Goal: Complete application form

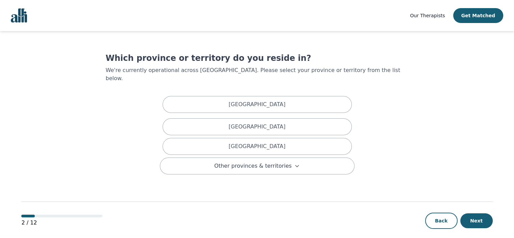
click at [473, 213] on button "Next" at bounding box center [476, 220] width 32 height 15
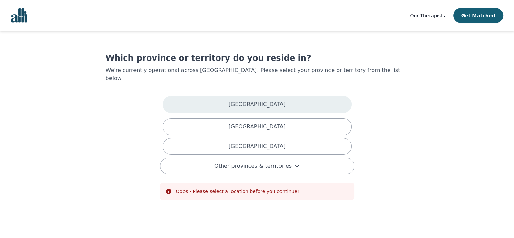
click at [260, 100] on p "[GEOGRAPHIC_DATA]" at bounding box center [256, 104] width 57 height 8
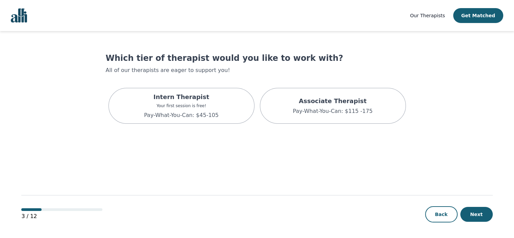
click at [477, 215] on button "Next" at bounding box center [476, 214] width 32 height 15
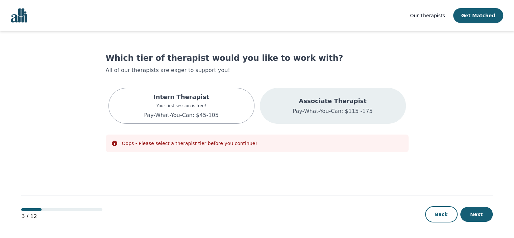
click at [354, 115] on p "Pay-What-You-Can: $115 -175" at bounding box center [333, 111] width 80 height 8
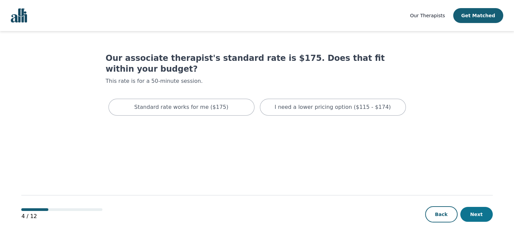
click at [474, 212] on button "Next" at bounding box center [476, 214] width 32 height 15
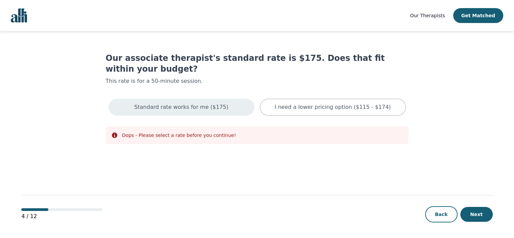
click at [207, 103] on p "Standard rate works for me ($175)" at bounding box center [181, 107] width 94 height 8
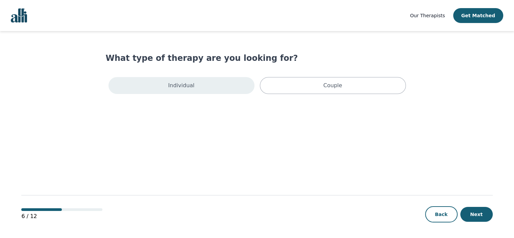
click at [178, 85] on p "Individual" at bounding box center [181, 85] width 26 height 8
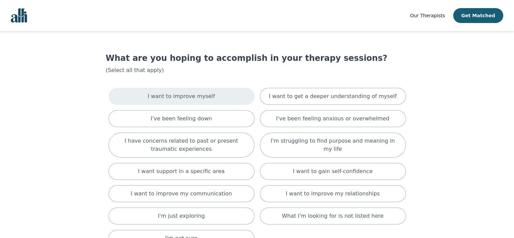
click at [147, 95] on div "I want to improve myself" at bounding box center [181, 96] width 146 height 17
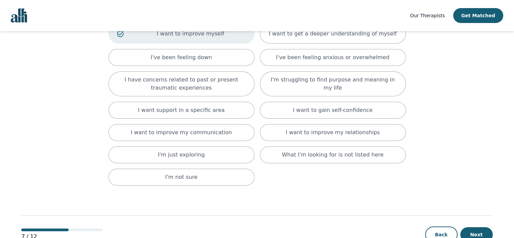
scroll to position [83, 0]
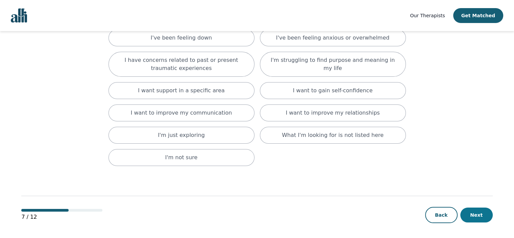
click at [483, 209] on button "Next" at bounding box center [476, 214] width 32 height 15
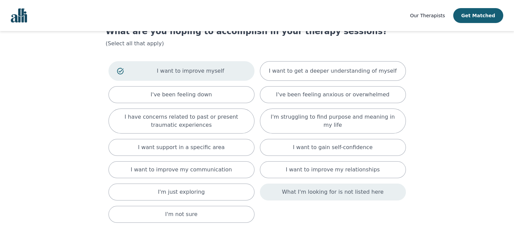
scroll to position [0, 0]
